Goal: Navigation & Orientation: Find specific page/section

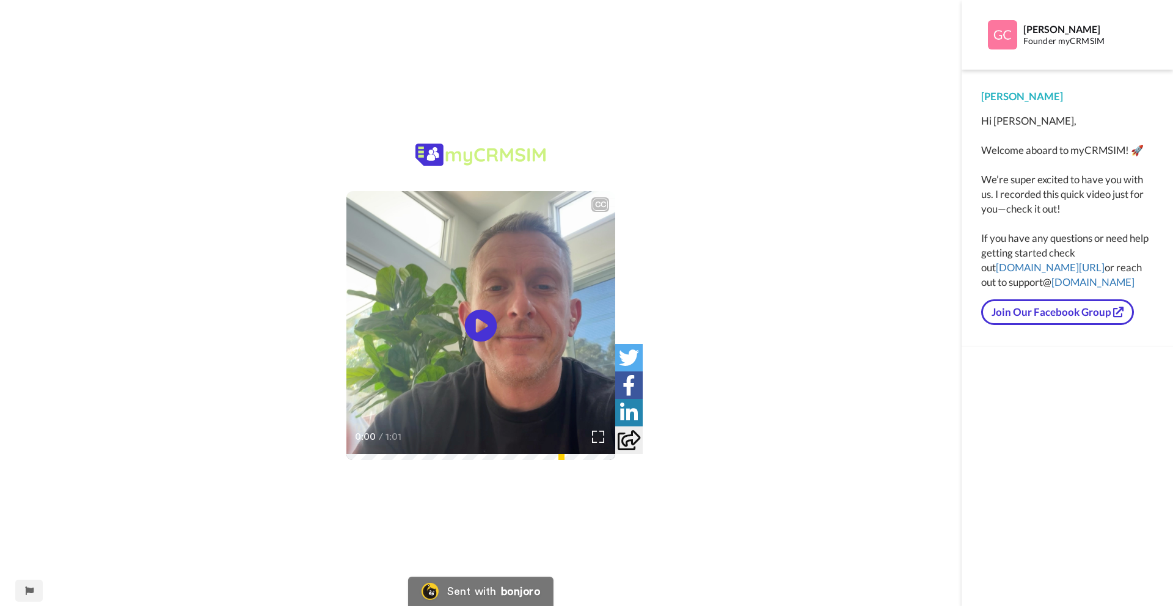
click at [475, 323] on icon at bounding box center [481, 326] width 32 height 32
click at [485, 340] on icon at bounding box center [481, 326] width 32 height 32
click at [495, 324] on icon at bounding box center [481, 326] width 32 height 32
click at [486, 337] on icon at bounding box center [481, 326] width 32 height 32
click at [481, 334] on icon at bounding box center [481, 326] width 32 height 32
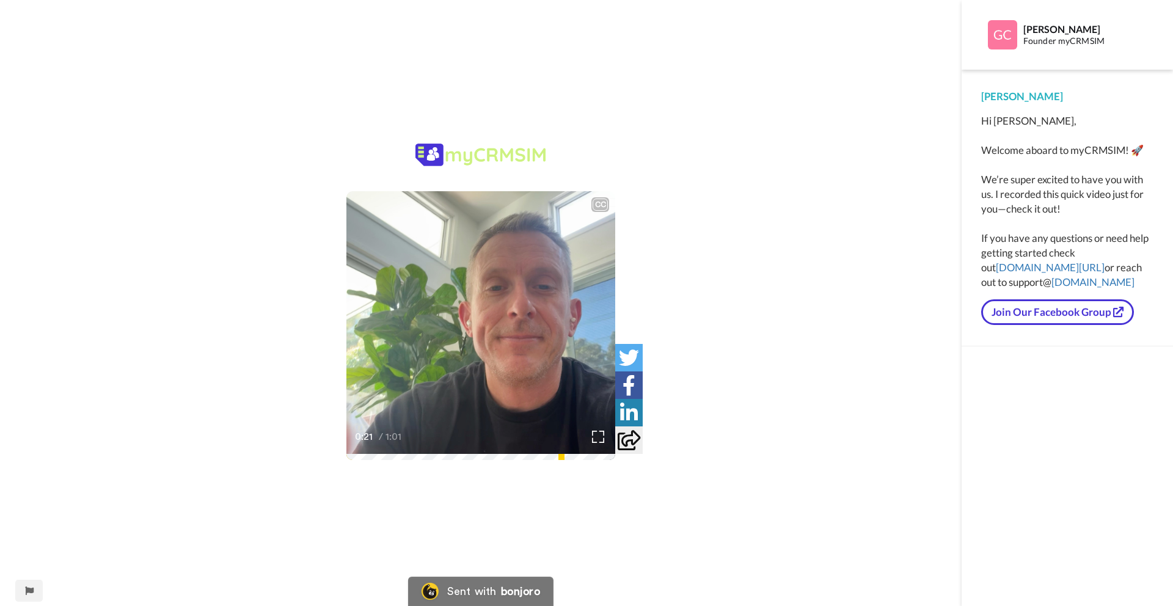
click at [481, 334] on icon at bounding box center [481, 326] width 32 height 32
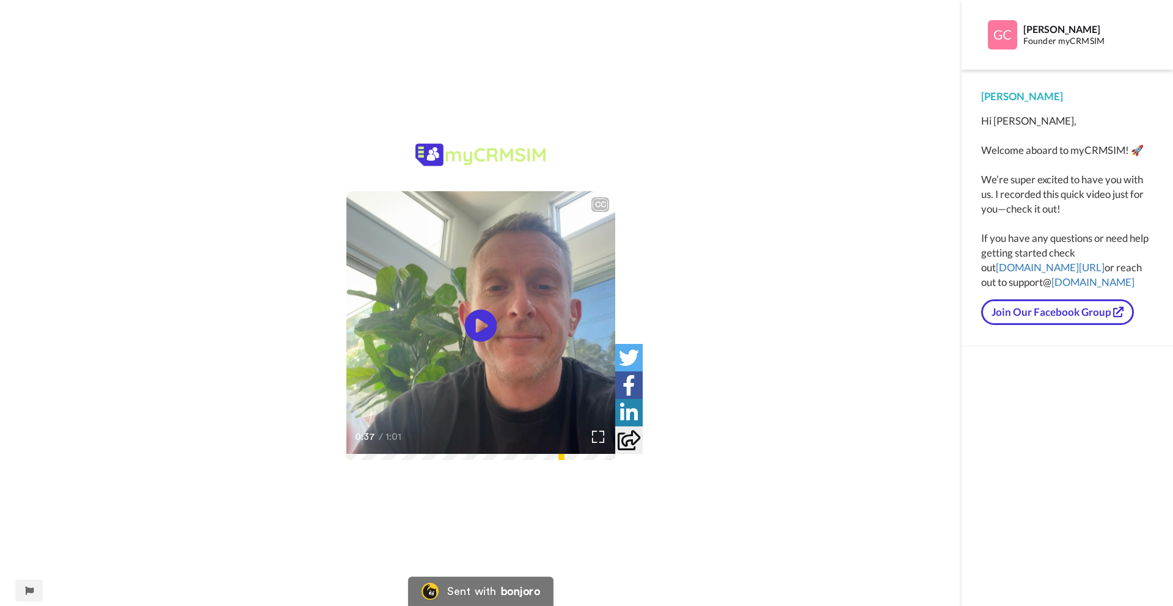
click at [481, 334] on icon at bounding box center [481, 326] width 32 height 32
